Goal: Task Accomplishment & Management: Use online tool/utility

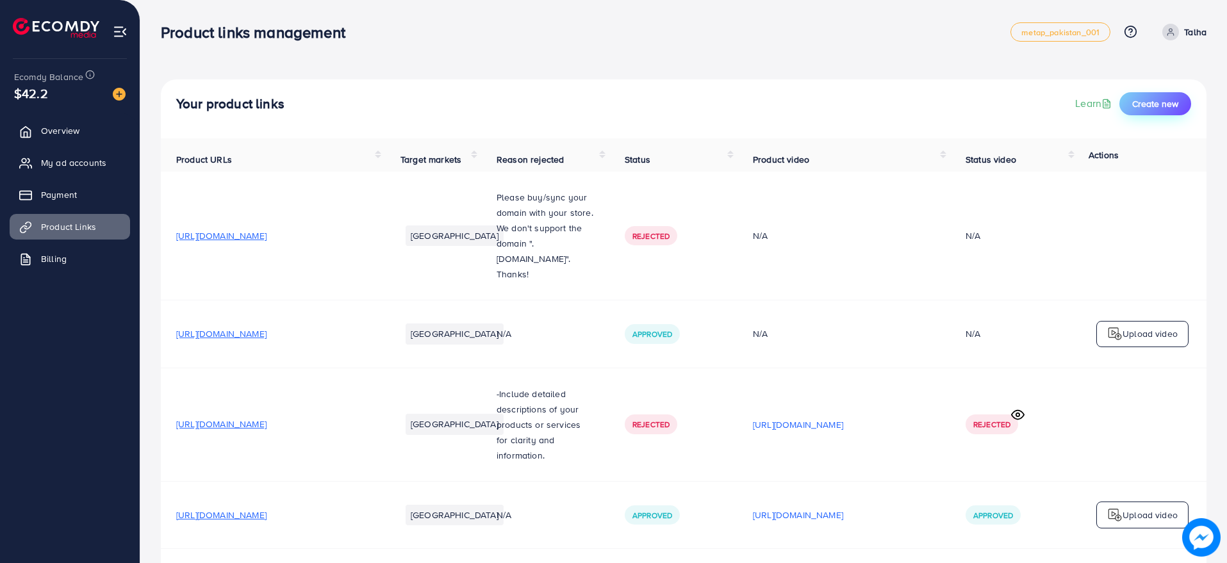
click at [1144, 94] on button "Create new" at bounding box center [1155, 103] width 72 height 23
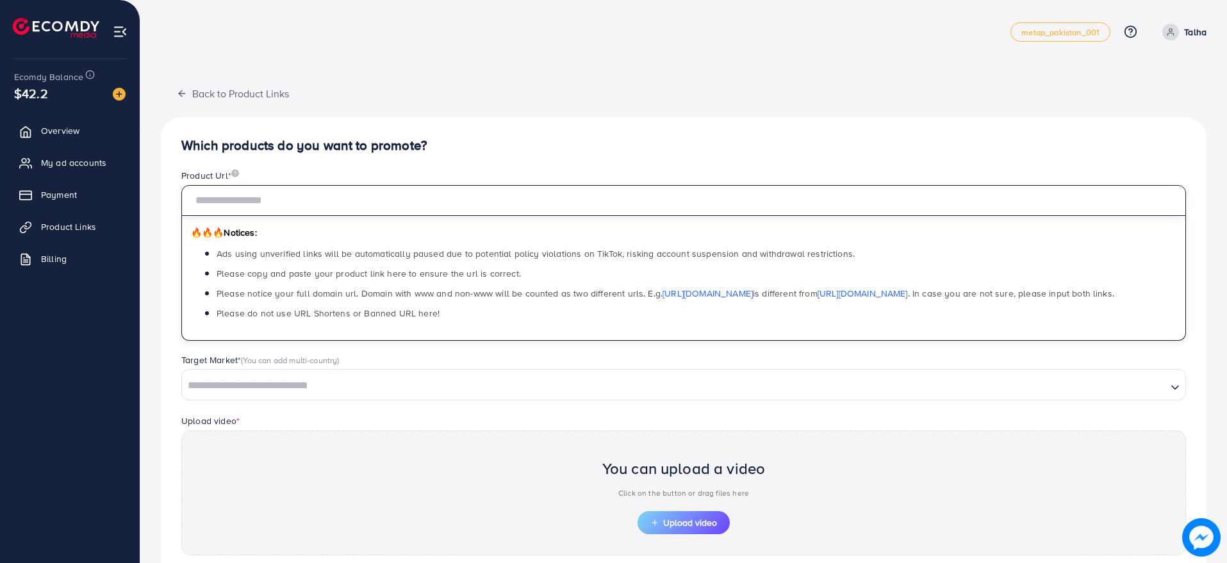
click at [388, 204] on input "text" at bounding box center [683, 200] width 1005 height 31
paste input "**********"
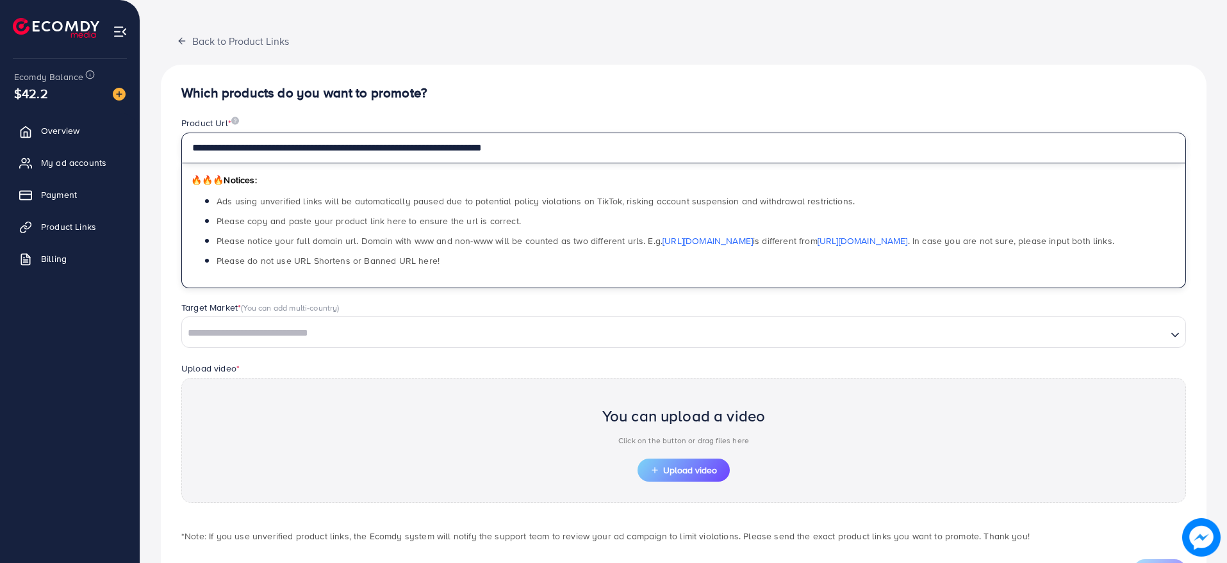
scroll to position [80, 0]
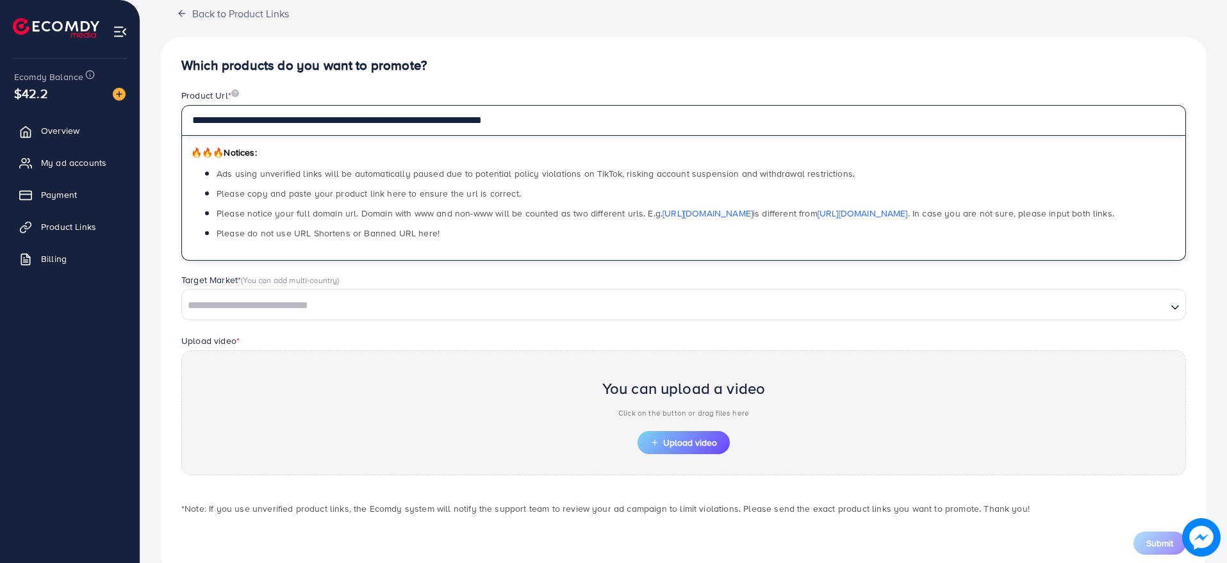
type input "**********"
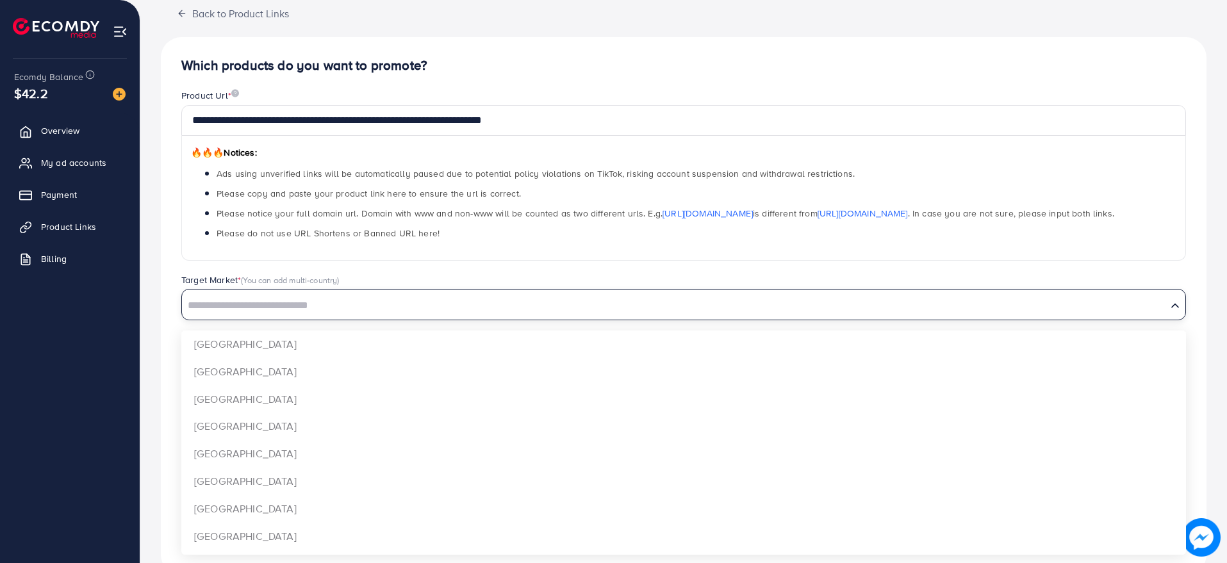
click at [280, 306] on input "Search for option" at bounding box center [674, 306] width 982 height 20
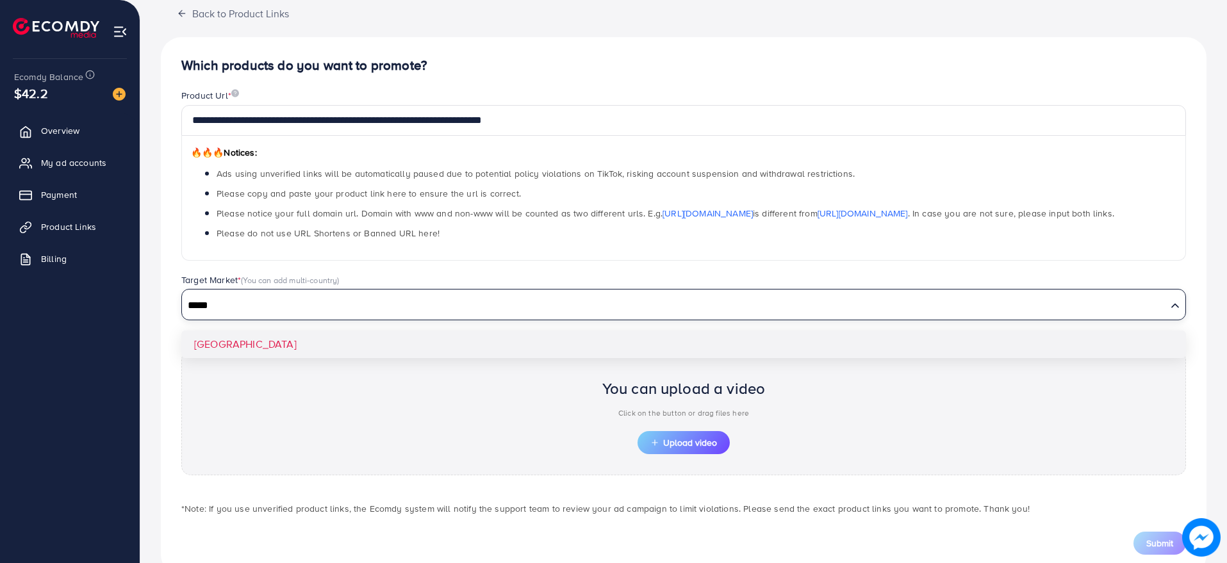
type input "*****"
click at [279, 345] on div "**********" at bounding box center [684, 306] width 1046 height 538
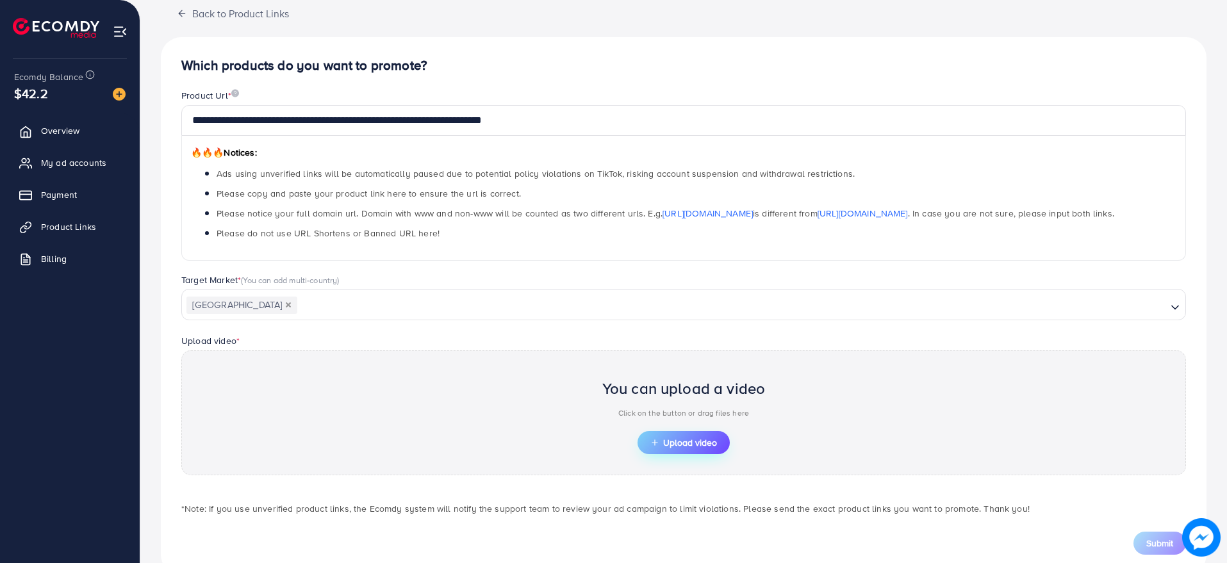
click at [666, 447] on span "Upload video" at bounding box center [683, 442] width 67 height 9
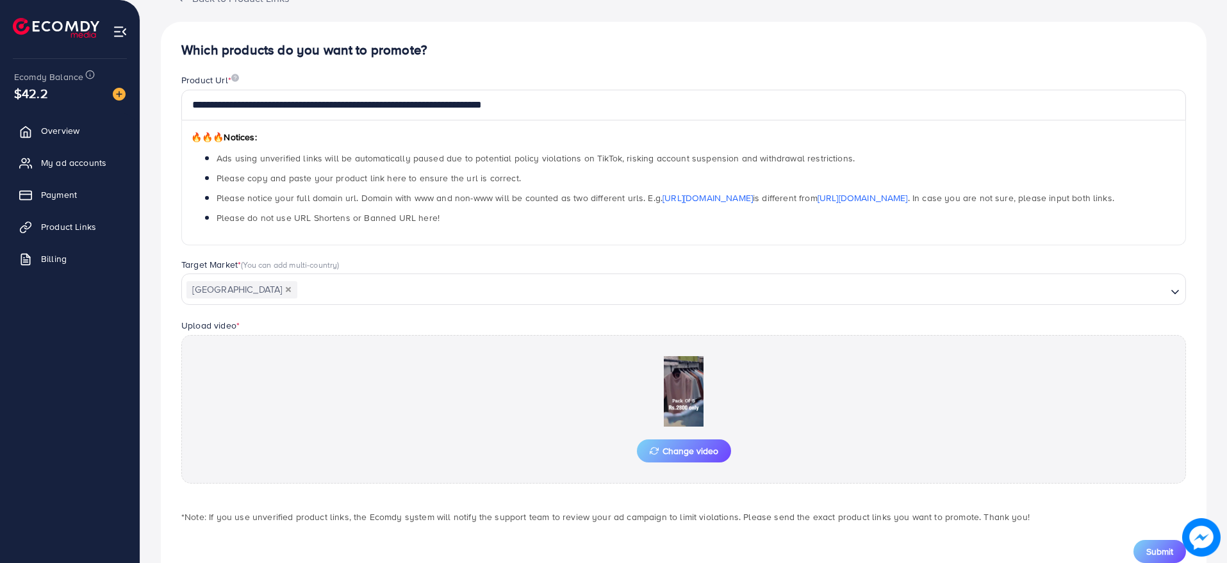
scroll to position [136, 0]
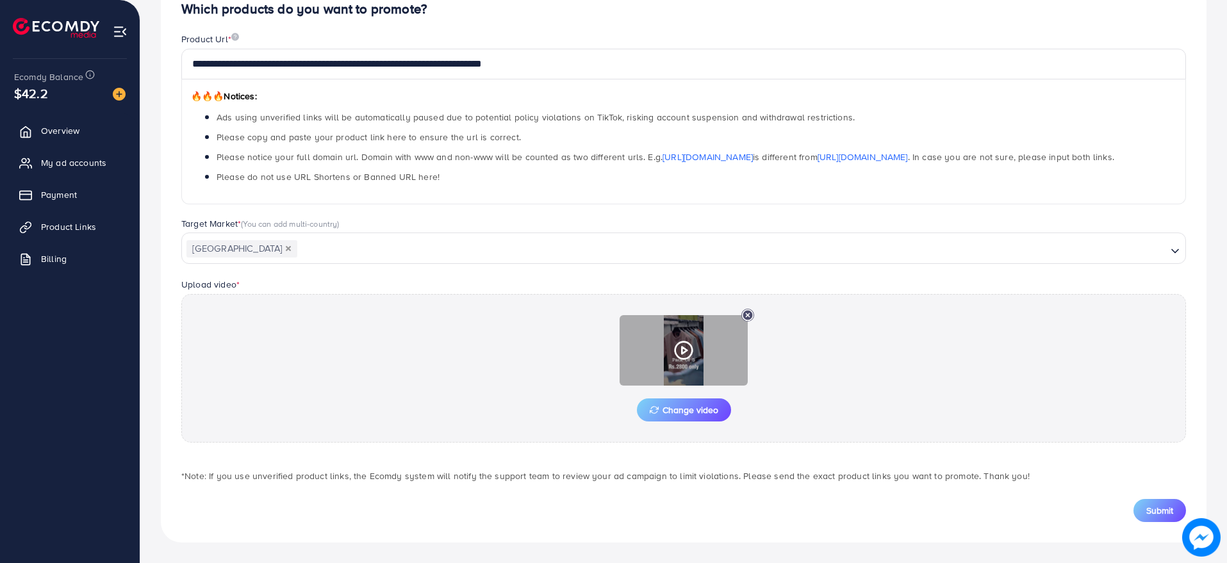
click at [682, 349] on polygon at bounding box center [684, 350] width 5 height 7
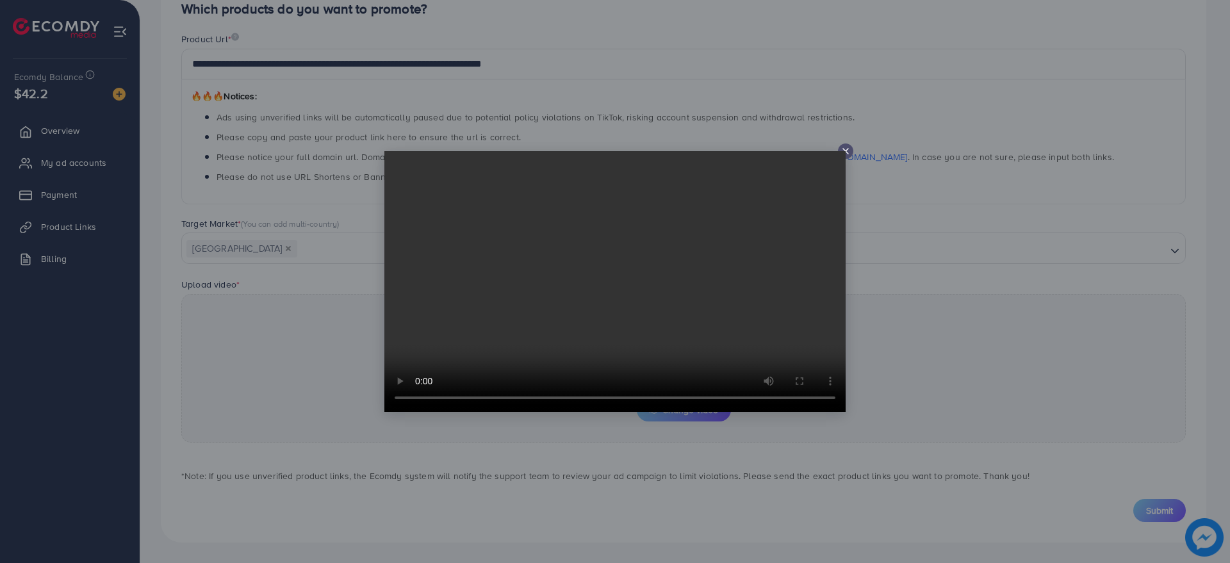
click at [844, 147] on icon at bounding box center [846, 151] width 10 height 10
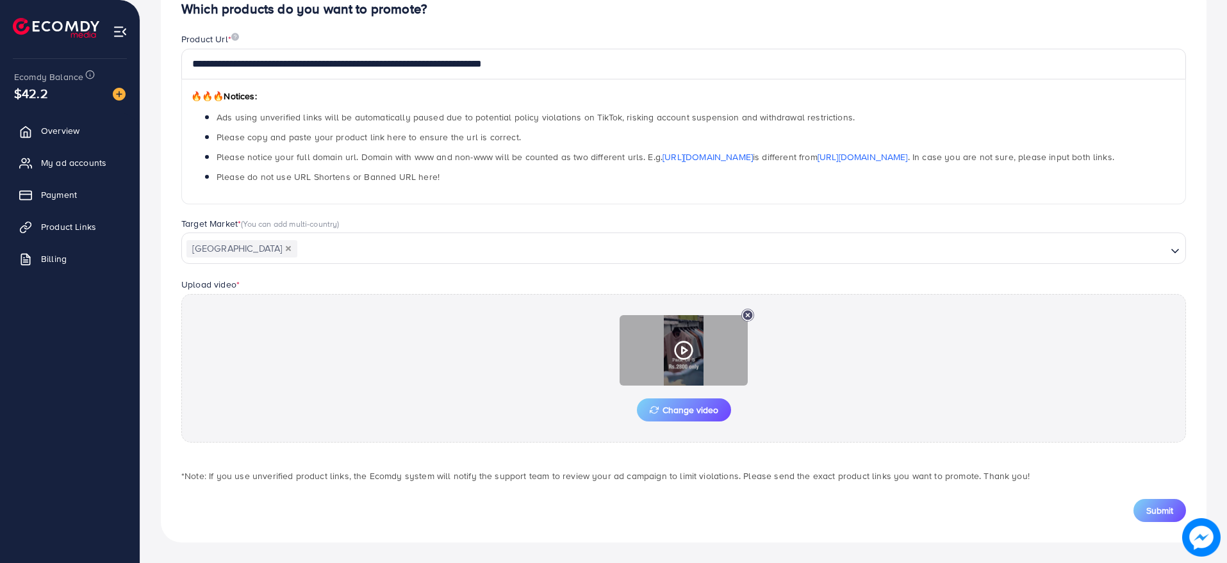
click at [687, 347] on icon at bounding box center [683, 350] width 21 height 21
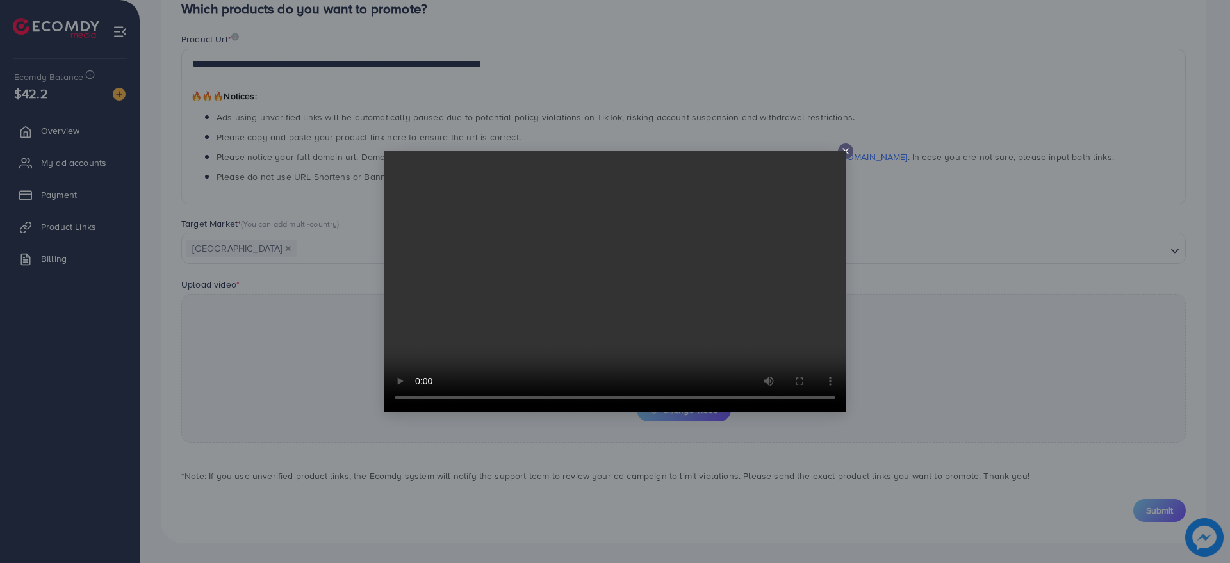
click at [846, 148] on icon at bounding box center [846, 151] width 10 height 10
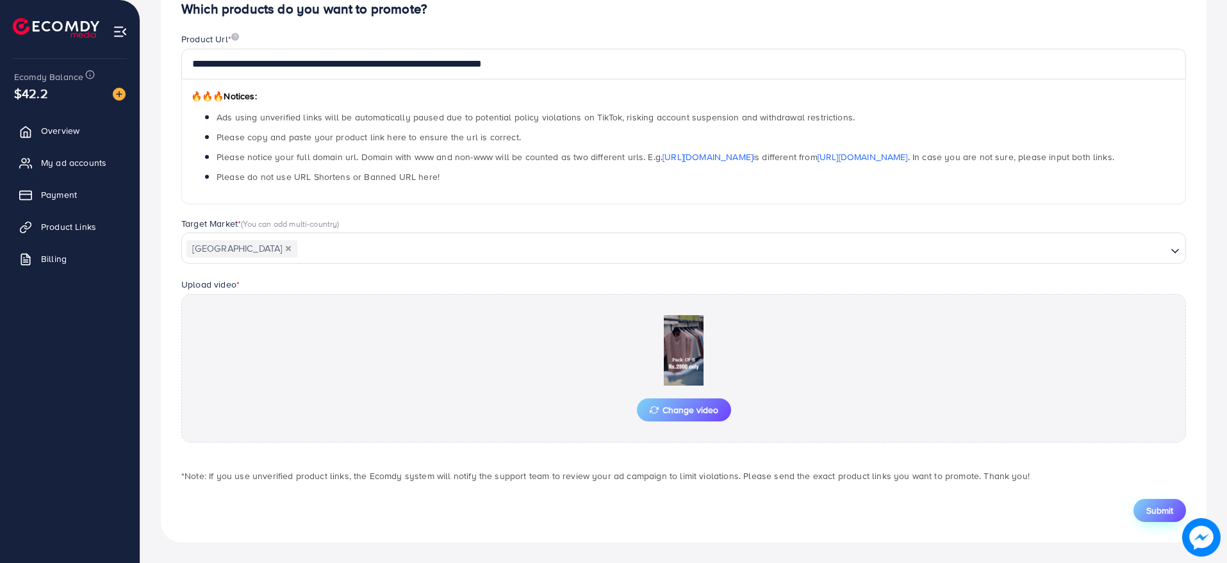
click at [1158, 506] on span "Submit" at bounding box center [1159, 510] width 27 height 13
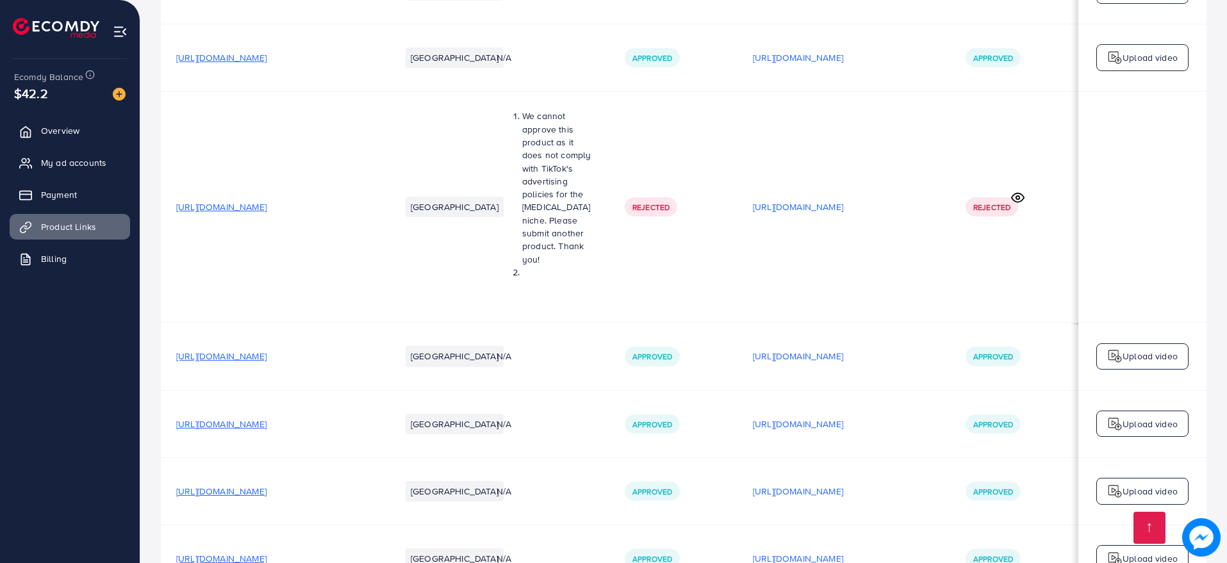
scroll to position [4545, 0]
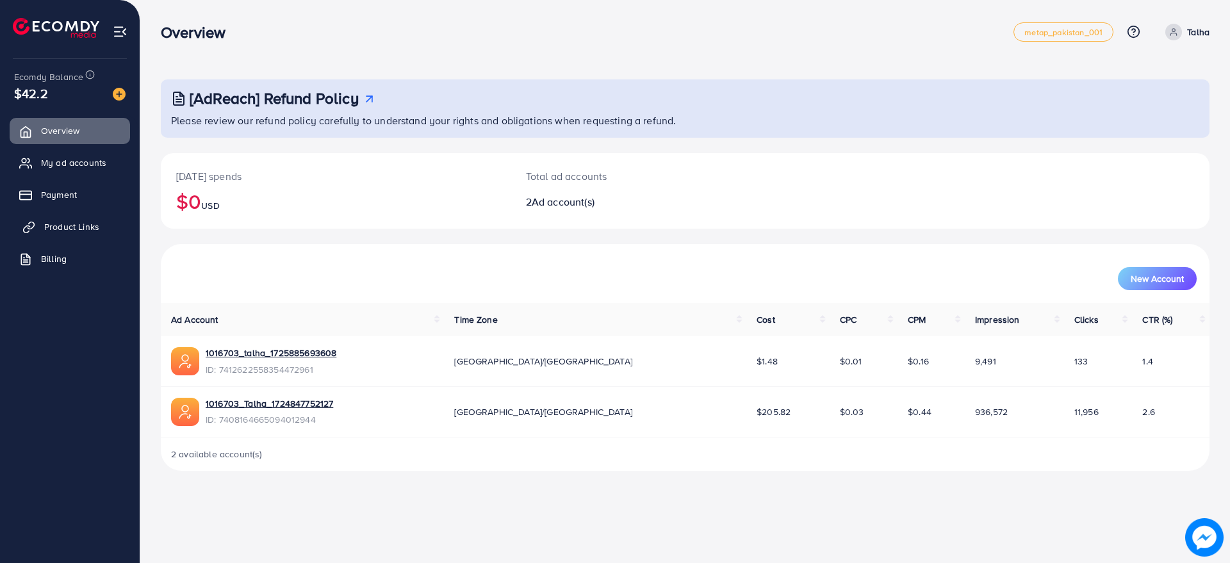
click at [84, 227] on span "Product Links" at bounding box center [71, 226] width 55 height 13
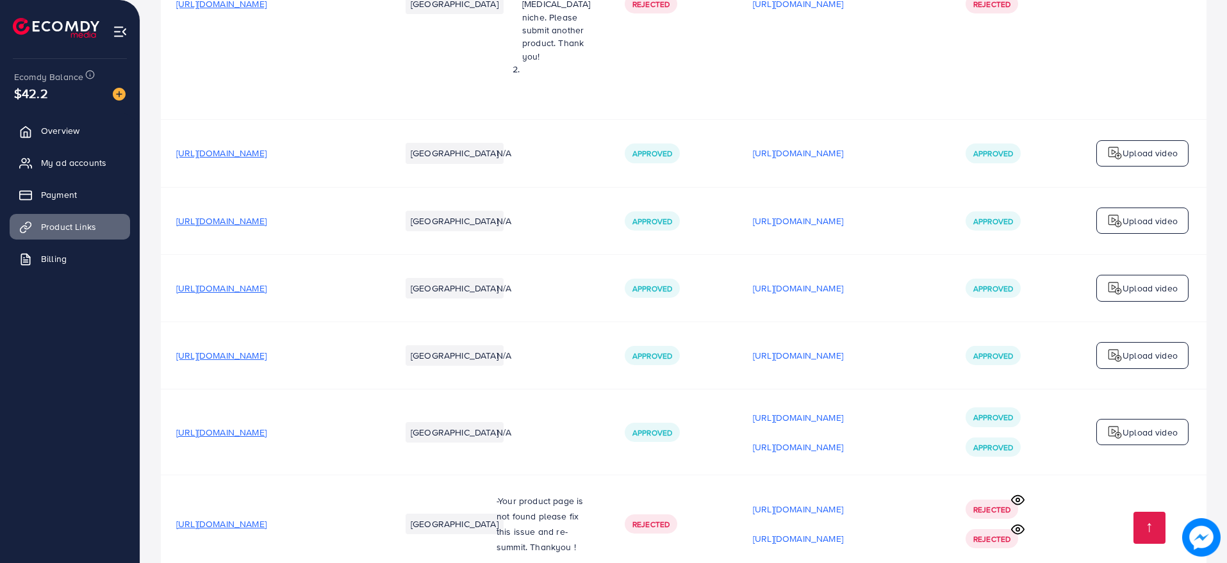
scroll to position [4545, 0]
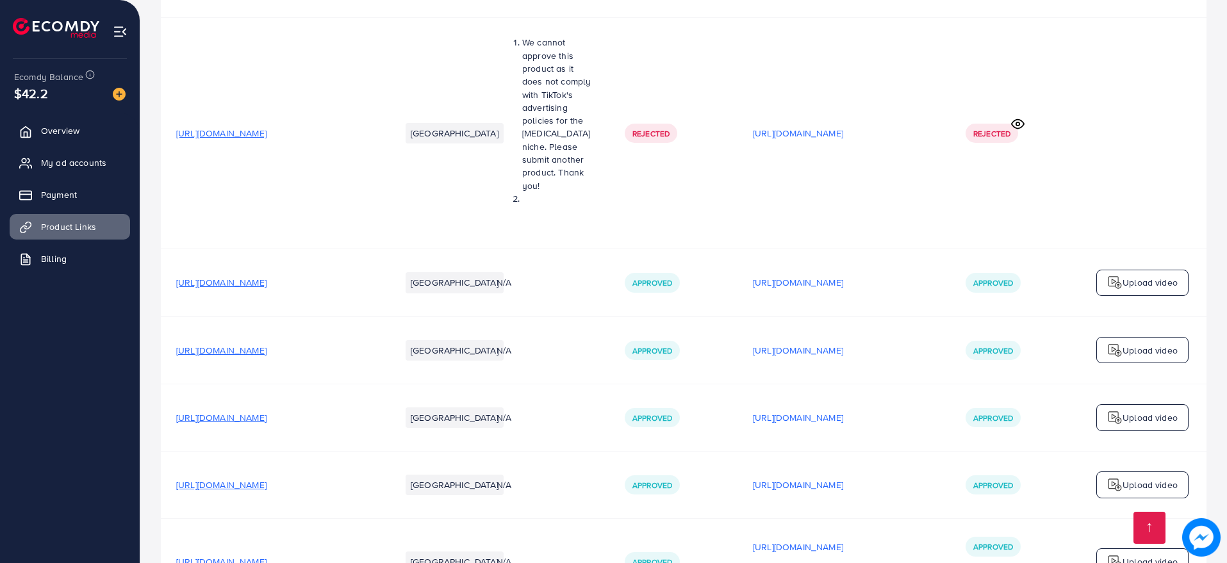
scroll to position [4545, 0]
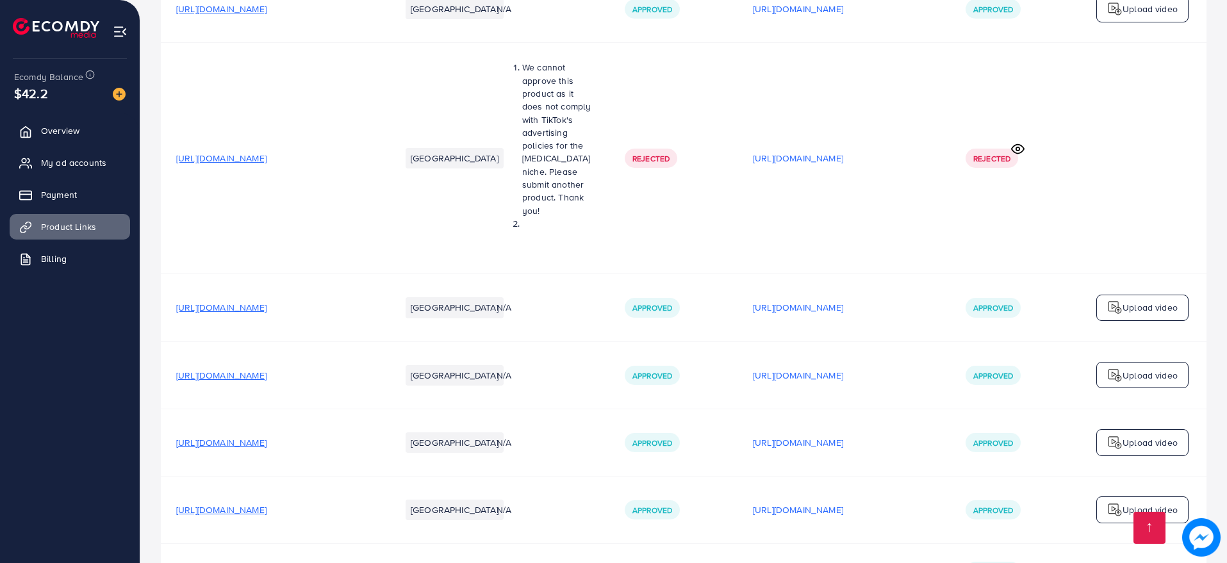
scroll to position [4385, 0]
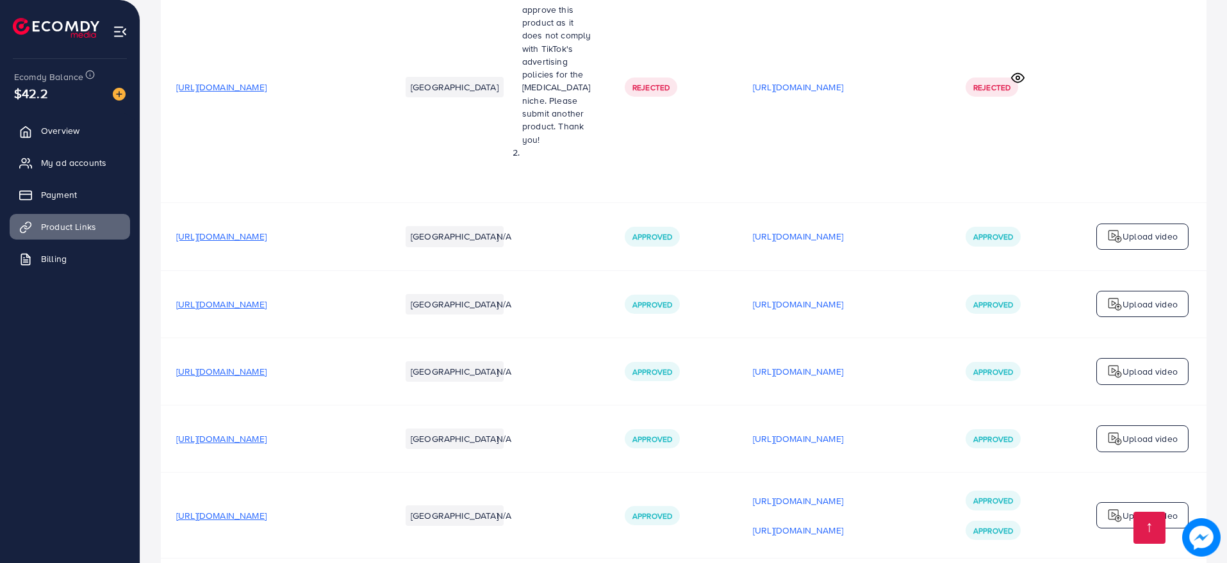
scroll to position [4545, 0]
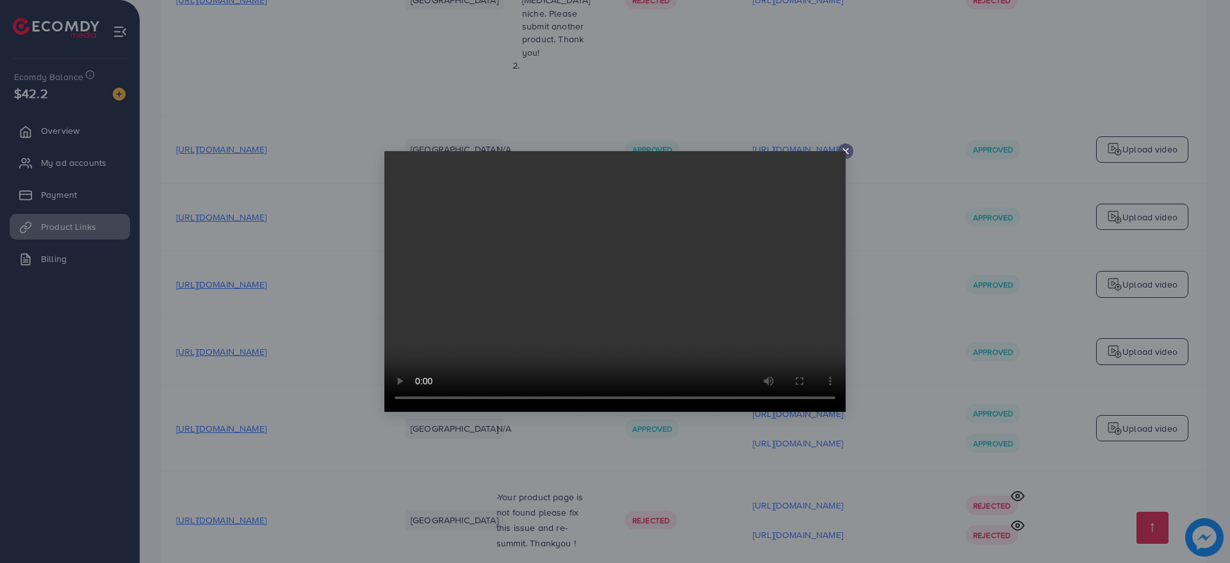
click at [845, 150] on line at bounding box center [845, 151] width 5 height 5
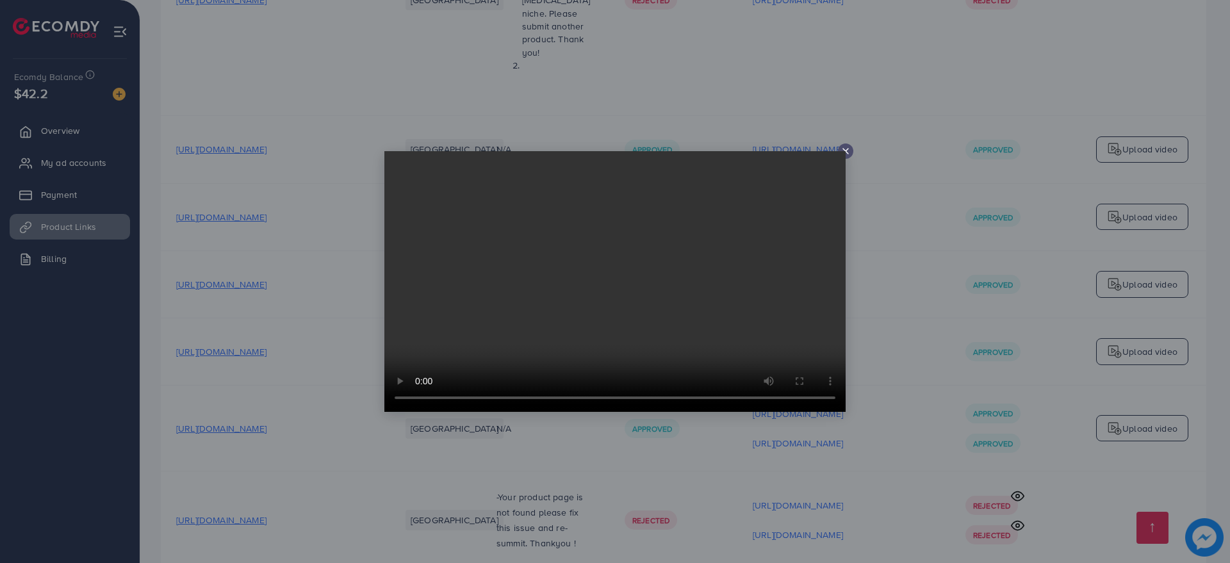
click at [843, 151] on div at bounding box center [614, 281] width 461 height 261
click at [843, 149] on line at bounding box center [845, 151] width 5 height 5
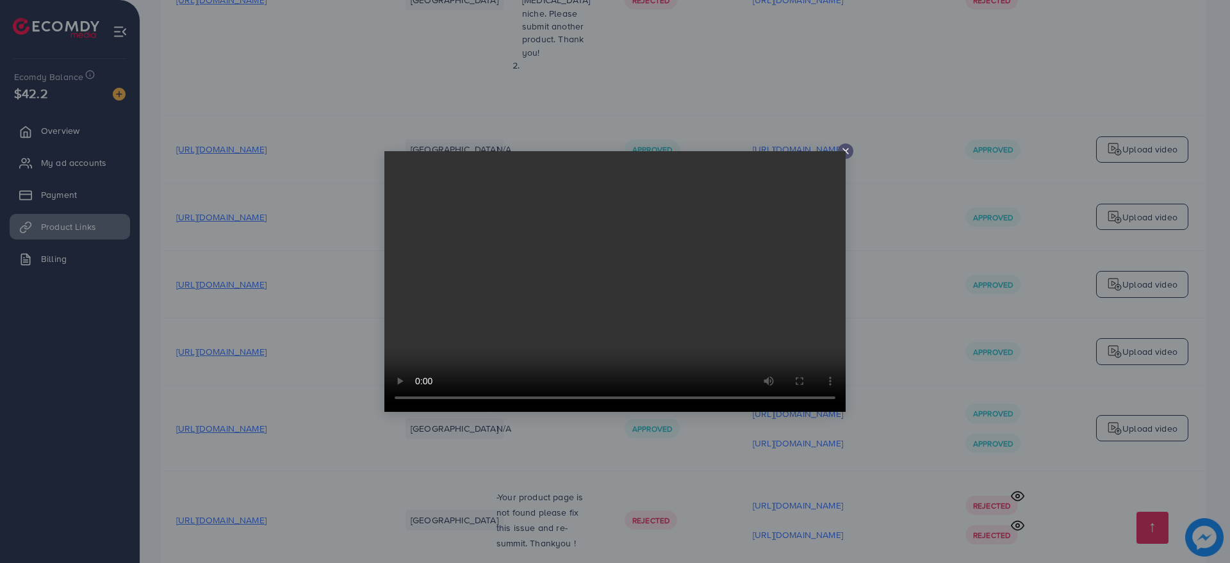
click at [839, 148] on div at bounding box center [845, 151] width 15 height 15
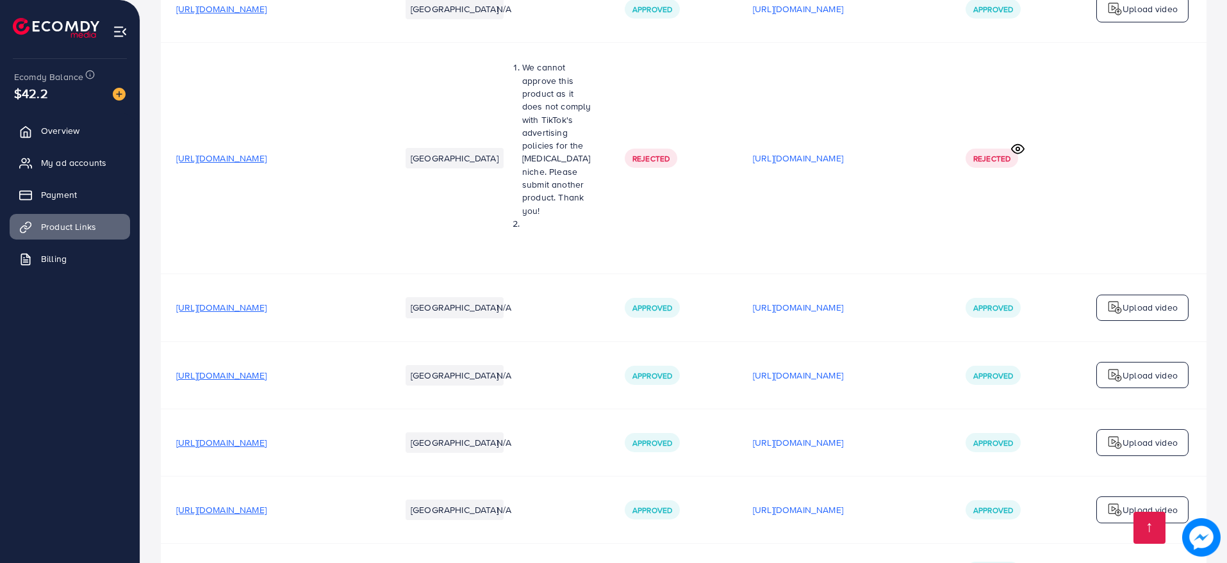
scroll to position [4385, 0]
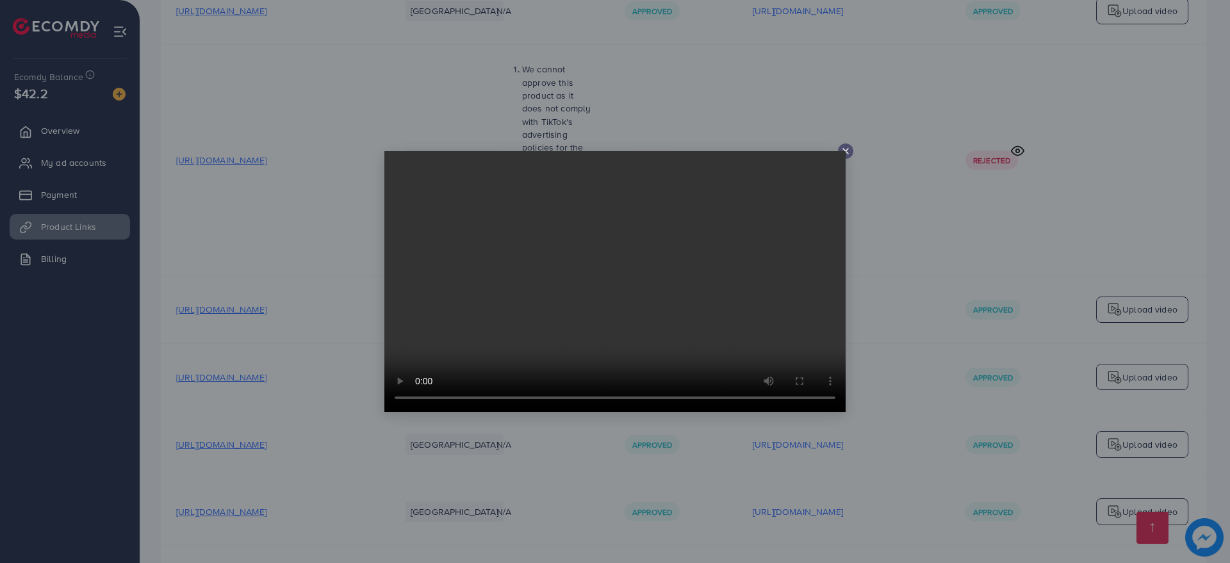
click at [844, 151] on video at bounding box center [614, 281] width 461 height 261
click at [846, 145] on div at bounding box center [845, 151] width 15 height 15
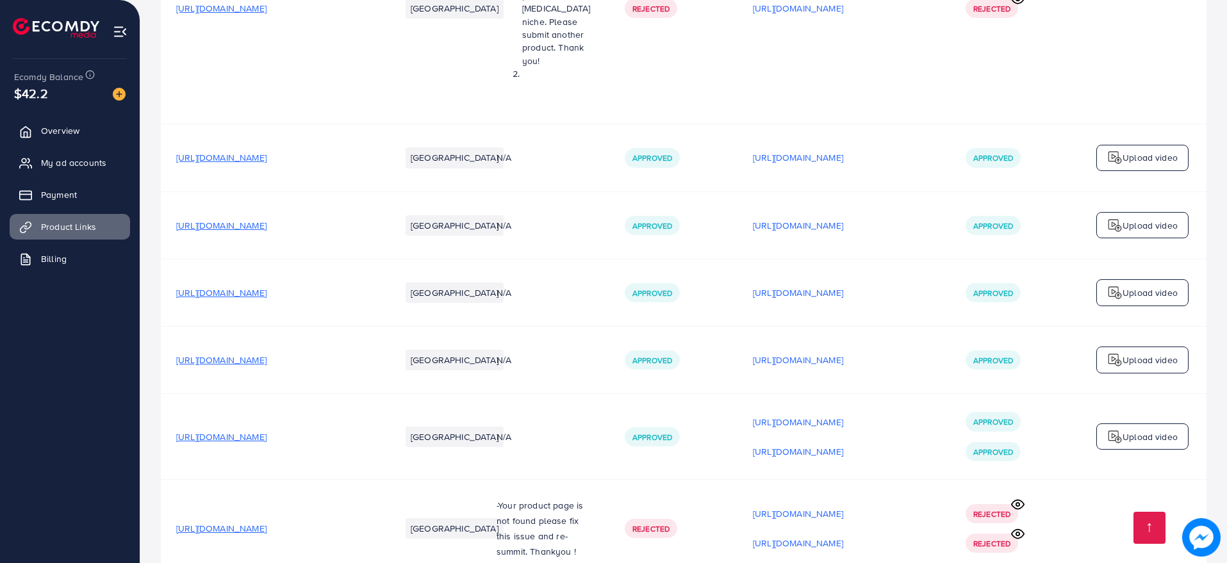
scroll to position [4545, 0]
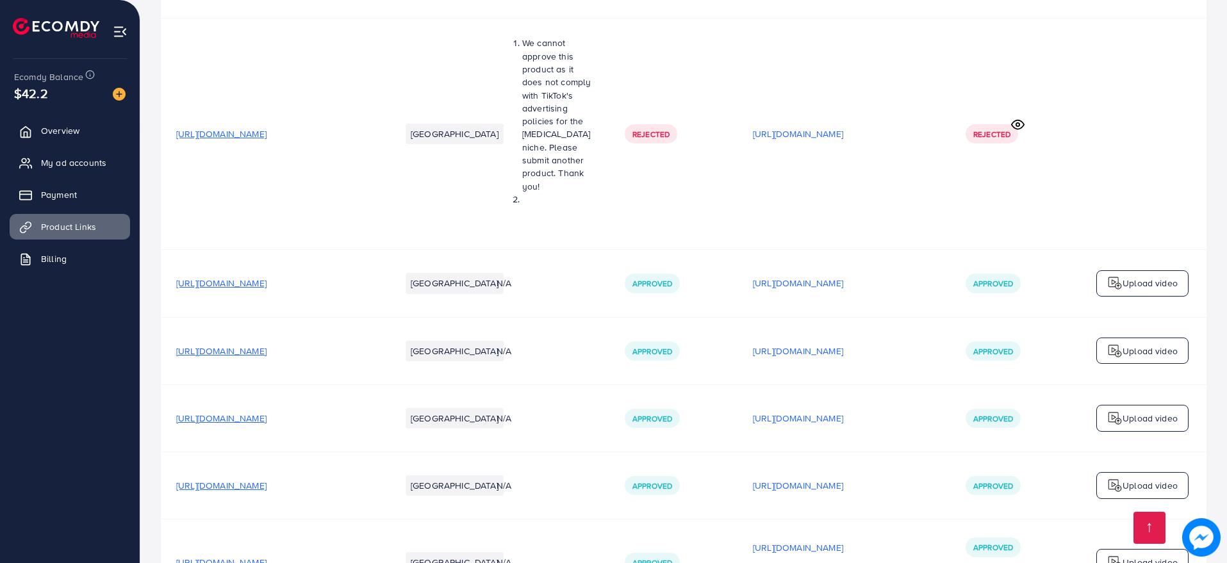
scroll to position [4545, 0]
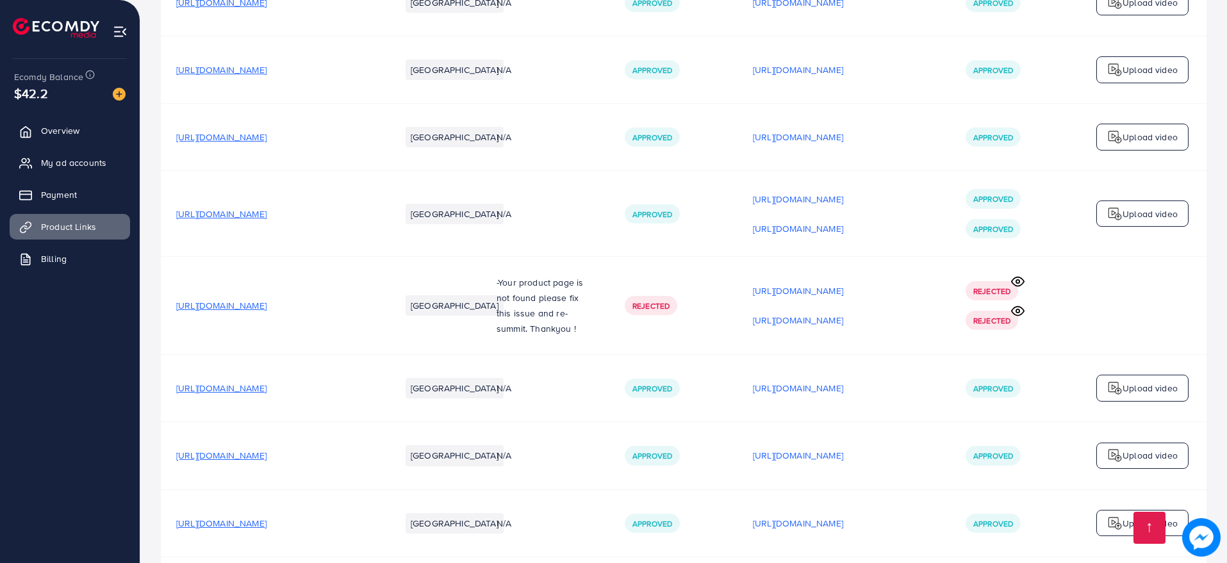
scroll to position [4760, 0]
